Goal: Communication & Community: Answer question/provide support

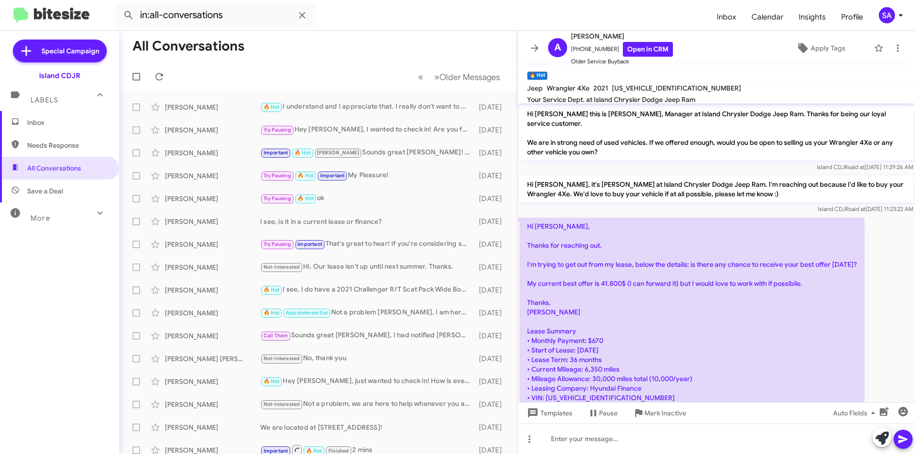
scroll to position [484, 0]
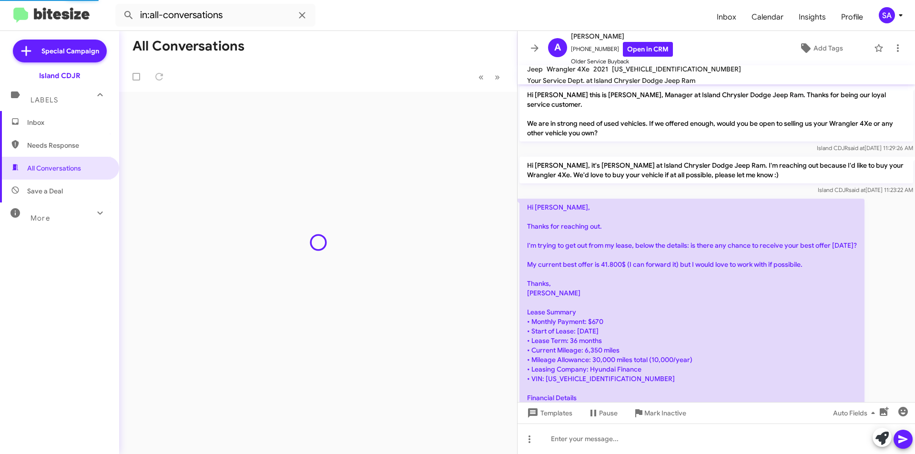
scroll to position [484, 0]
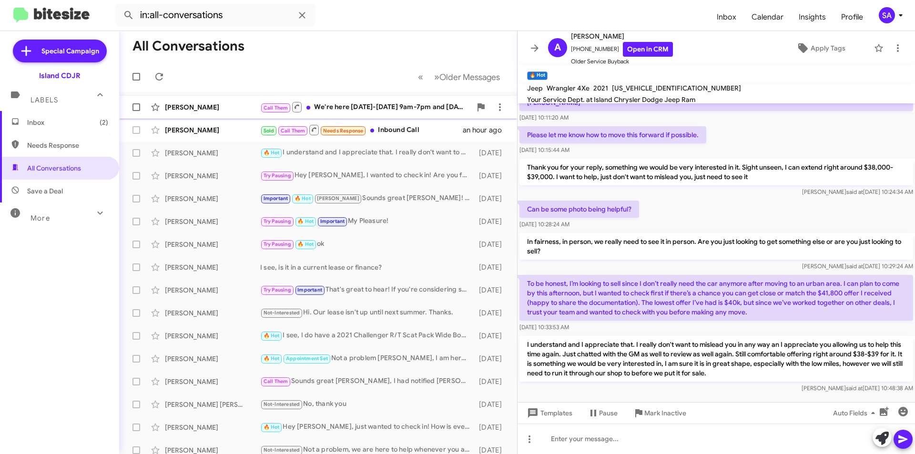
click at [241, 108] on div "[PERSON_NAME]" at bounding box center [212, 107] width 95 height 10
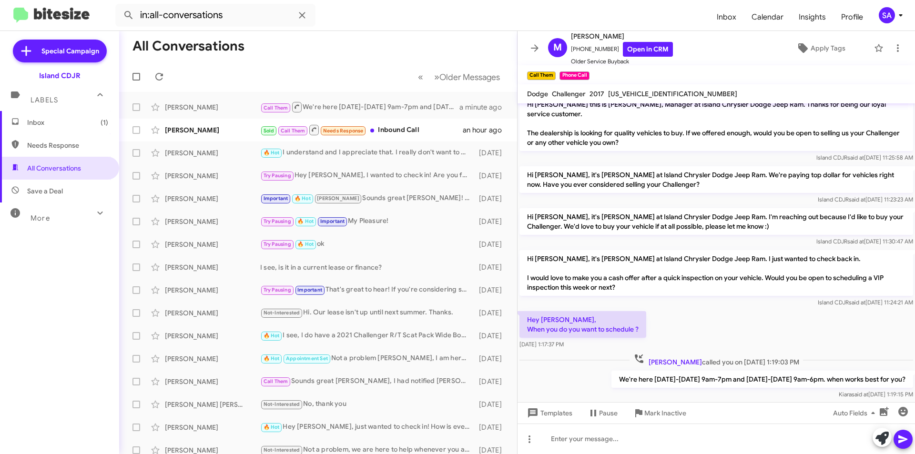
scroll to position [25, 0]
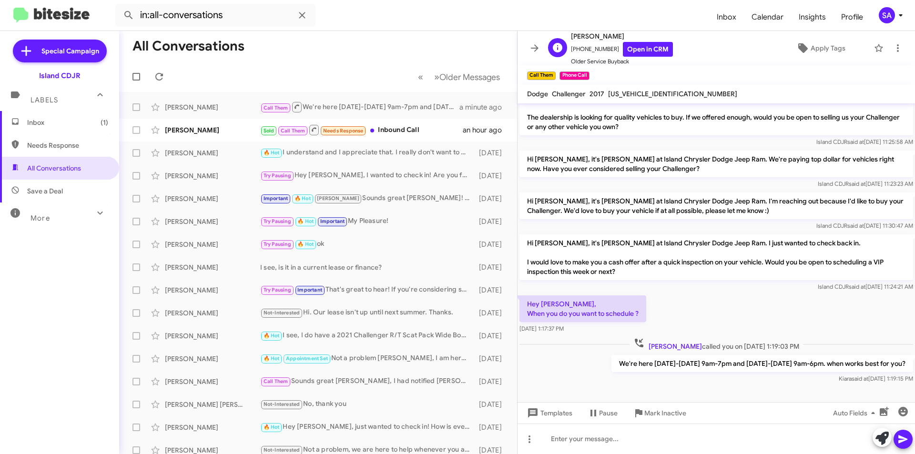
click at [585, 51] on span "+19259677093 Open in CRM" at bounding box center [622, 49] width 102 height 15
click at [585, 50] on span "+19259677093 Open in CRM" at bounding box center [622, 49] width 102 height 15
copy span "19259677093"
click at [177, 107] on div "Mohammed Jassim" at bounding box center [212, 107] width 95 height 10
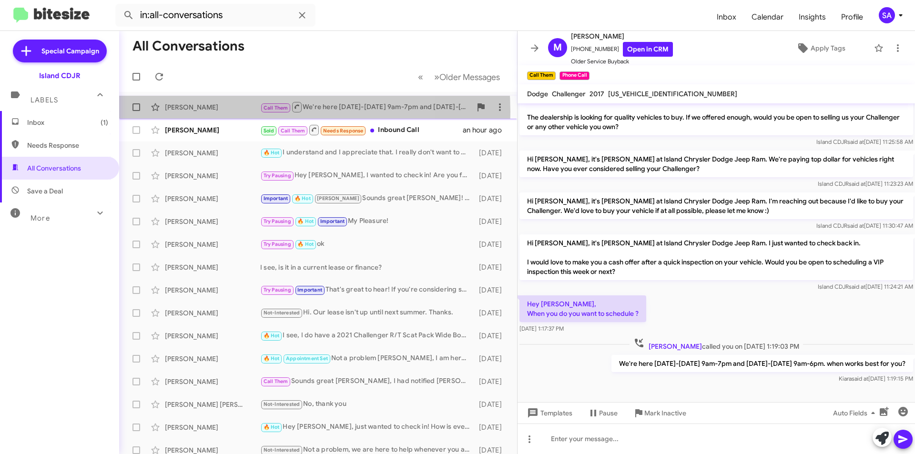
click at [230, 112] on div "Mohammed Jassim Call Them We're here Monday-Thursday 9am-7pm and Friday-Saturda…" at bounding box center [318, 107] width 383 height 19
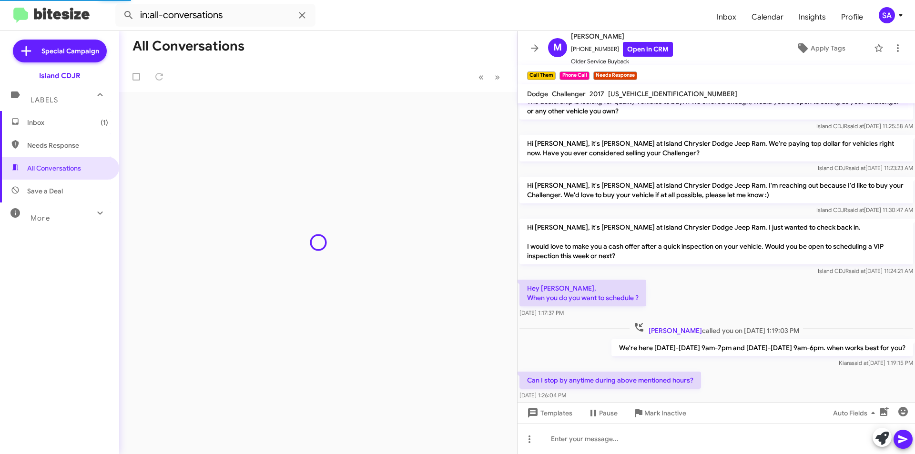
scroll to position [60, 0]
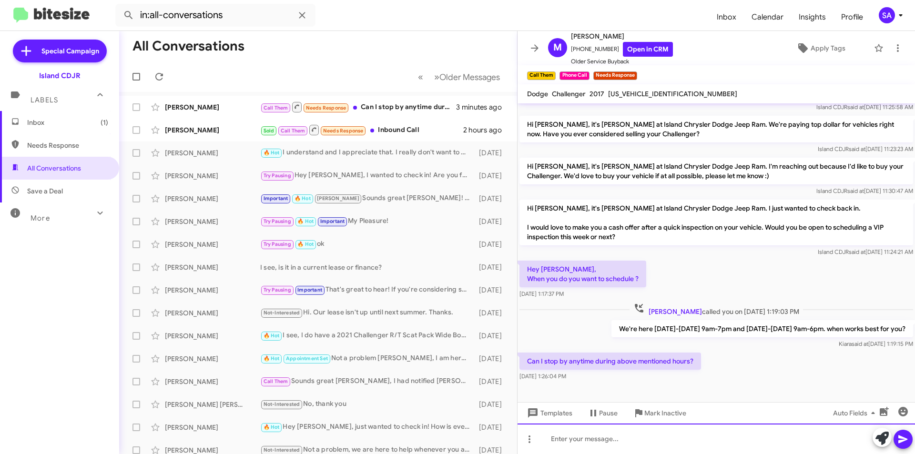
click at [595, 438] on div at bounding box center [717, 439] width 398 height 31
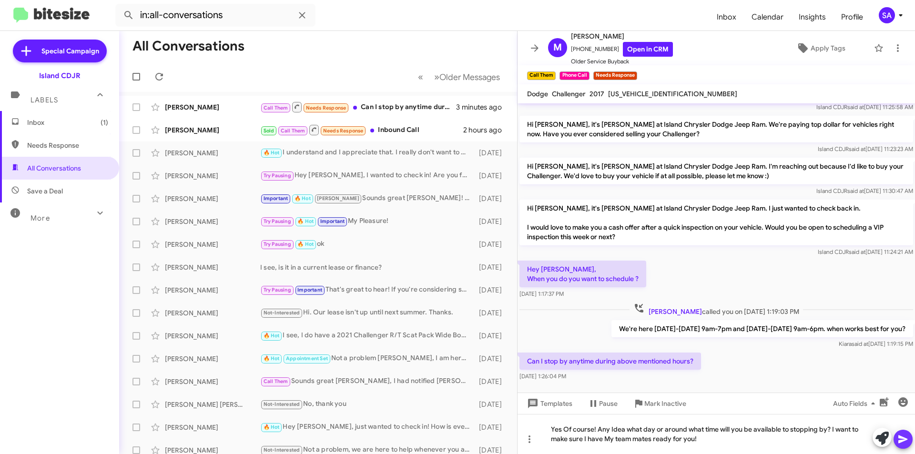
click at [902, 439] on icon at bounding box center [903, 439] width 11 height 11
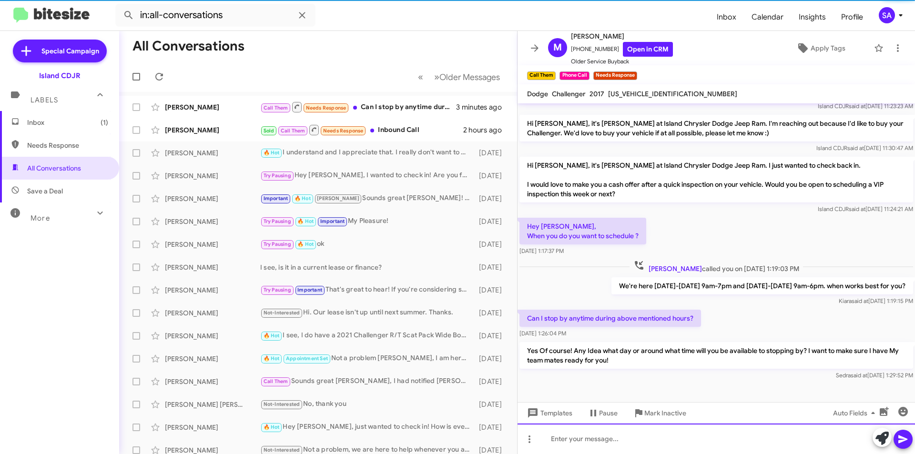
scroll to position [104, 0]
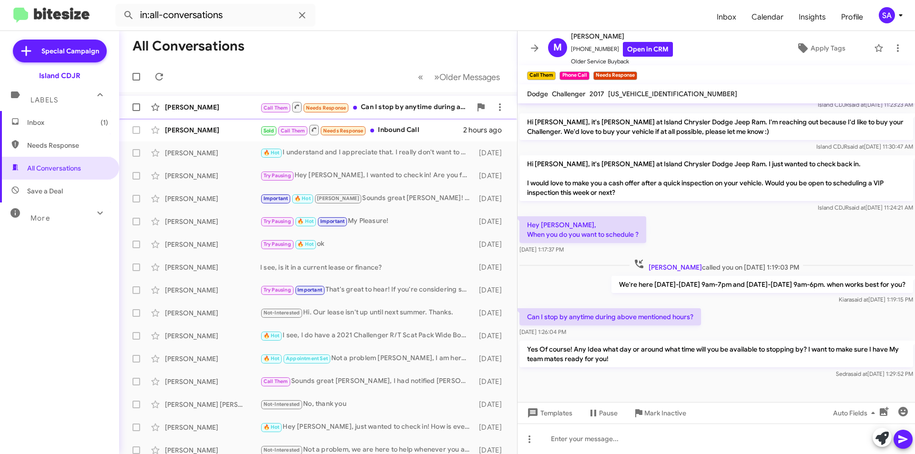
click at [403, 112] on div "Call Them Needs Response Can I stop by anytime during above mentioned hours?" at bounding box center [365, 107] width 211 height 12
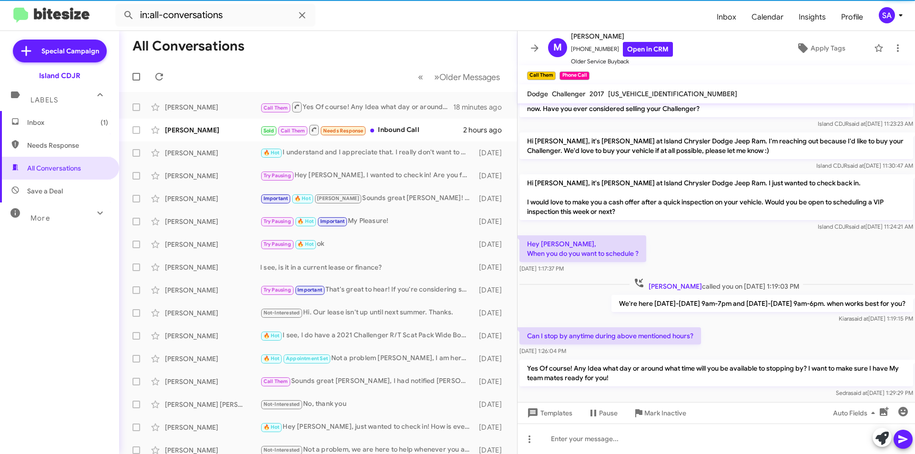
scroll to position [104, 0]
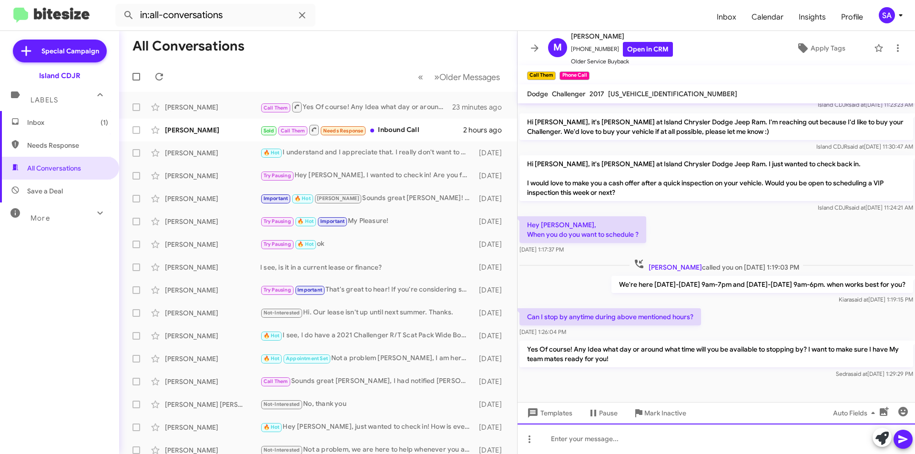
click at [575, 445] on div at bounding box center [717, 439] width 398 height 31
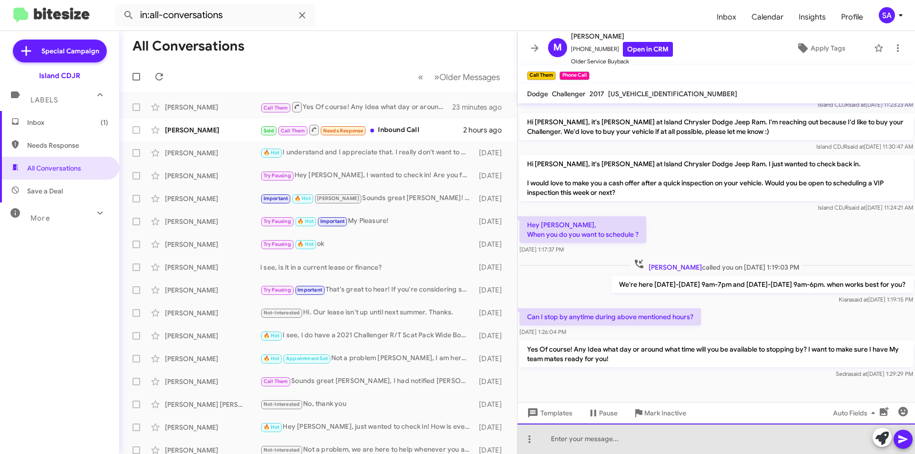
click at [575, 445] on div at bounding box center [717, 439] width 398 height 31
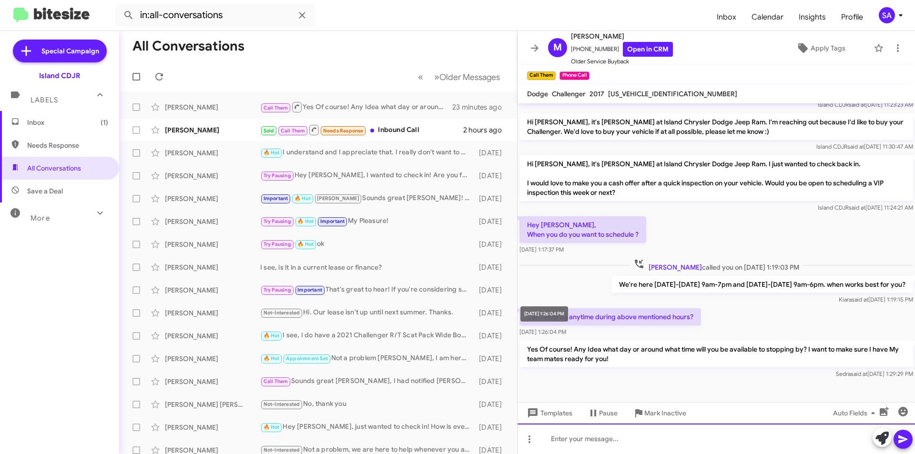
paste div
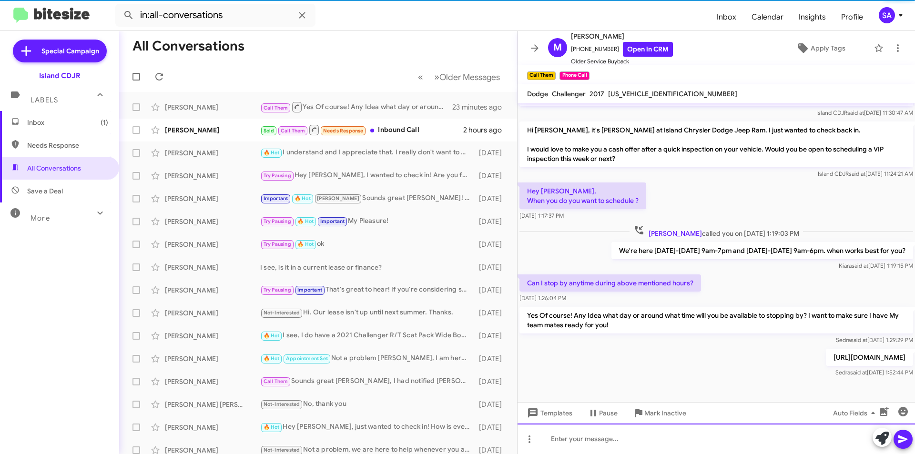
scroll to position [139, 0]
